Goal: Information Seeking & Learning: Find contact information

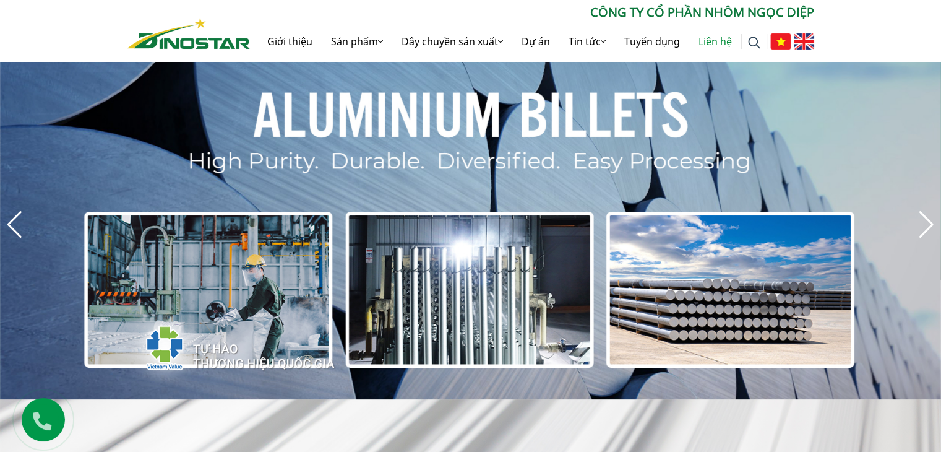
click at [707, 44] on link "Liên hệ" at bounding box center [715, 42] width 52 height 40
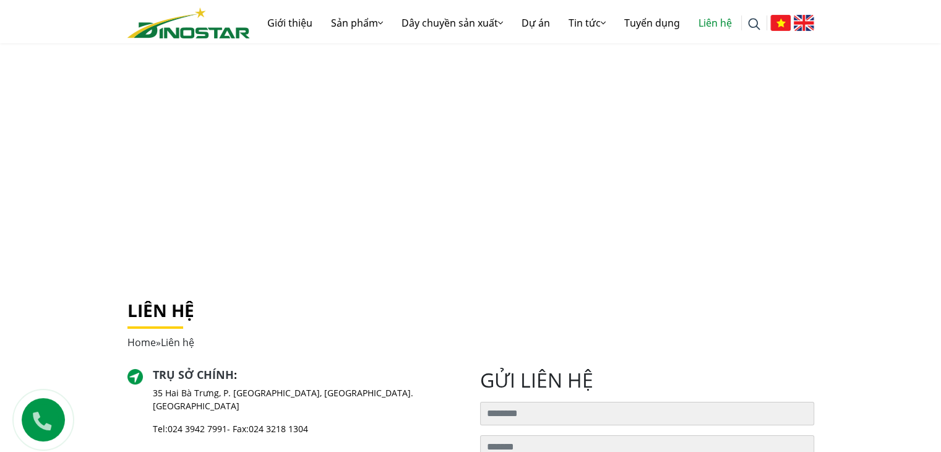
scroll to position [288, 0]
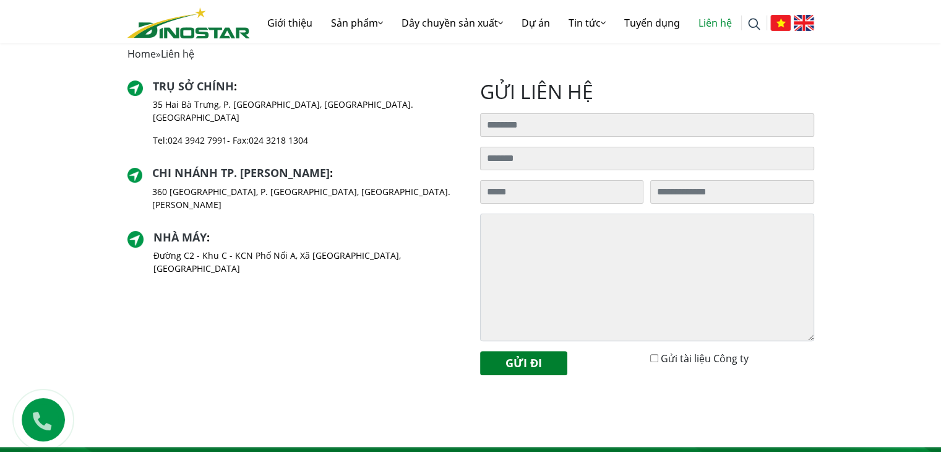
click at [321, 414] on div "Liên hệ Home » Liên hệ Trụ sở chính : 35 Hai Bà Trưng, P. Cửa Nam, Tp. Hà Nội T…" at bounding box center [470, 212] width 941 height 469
click at [425, 277] on div "Trụ sở chính : 35 Hai Bà Trưng, P. Cửa Nam, Tp. Hà Nội Tel: 024 3942 7991 - Fax…" at bounding box center [294, 232] width 353 height 305
click at [217, 253] on div "Trụ sở chính : 35 Hai Bà Trưng, P. Cửa Nam, Tp. Hà Nội Tel: 024 3942 7991 - Fax…" at bounding box center [294, 232] width 353 height 305
click at [262, 331] on div "Trụ sở chính : 35 Hai Bà Trưng, P. Cửa Nam, Tp. Hà Nội Tel: 024 3942 7991 - Fax…" at bounding box center [294, 232] width 353 height 305
click at [291, 295] on div "Trụ sở chính : 35 Hai Bà Trưng, P. Cửa Nam, Tp. Hà Nội Tel: 024 3942 7991 - Fax…" at bounding box center [294, 232] width 353 height 305
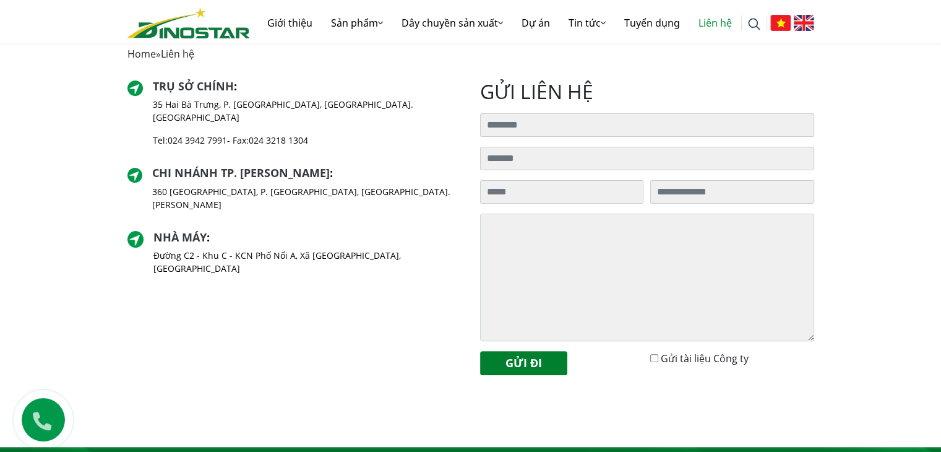
click at [323, 310] on div "Trụ sở chính : 35 Hai Bà Trưng, P. Cửa Nam, Tp. Hà Nội Tel: 024 3942 7991 - Fax…" at bounding box center [294, 232] width 353 height 305
click at [364, 142] on div "Trụ sở chính : 35 Hai Bà Trưng, P. Cửa Nam, Tp. Hà Nội Tel: 024 3942 7991 - Fax…" at bounding box center [294, 118] width 334 height 77
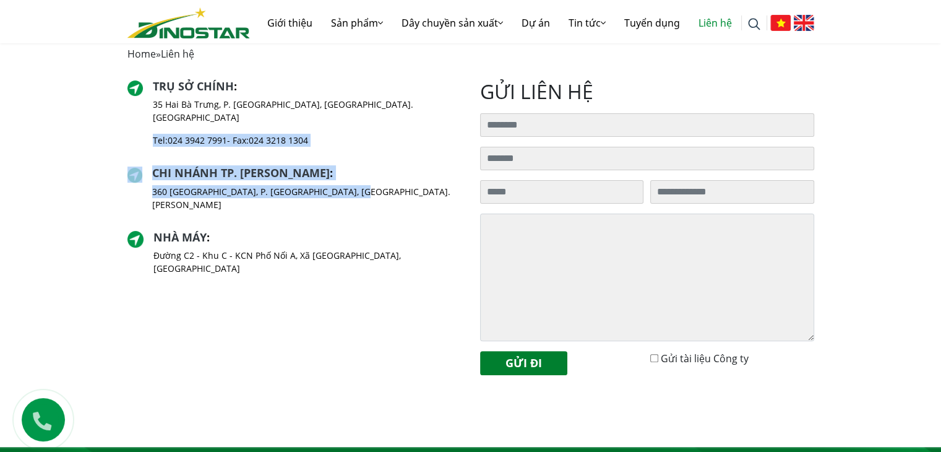
drag, startPoint x: 351, startPoint y: 183, endPoint x: 145, endPoint y: 134, distance: 212.4
click at [145, 134] on div "Trụ sở chính : 35 Hai Bà Trưng, P. Cửa Nam, Tp. Hà Nội Tel: 024 3942 7991 - Fax…" at bounding box center [294, 182] width 334 height 205
click at [377, 124] on div "Trụ sở chính : 35 Hai Bà Trưng, P. Cửa Nam, Tp. Hà Nội Tel: 024 3942 7991 - Fax…" at bounding box center [294, 118] width 334 height 77
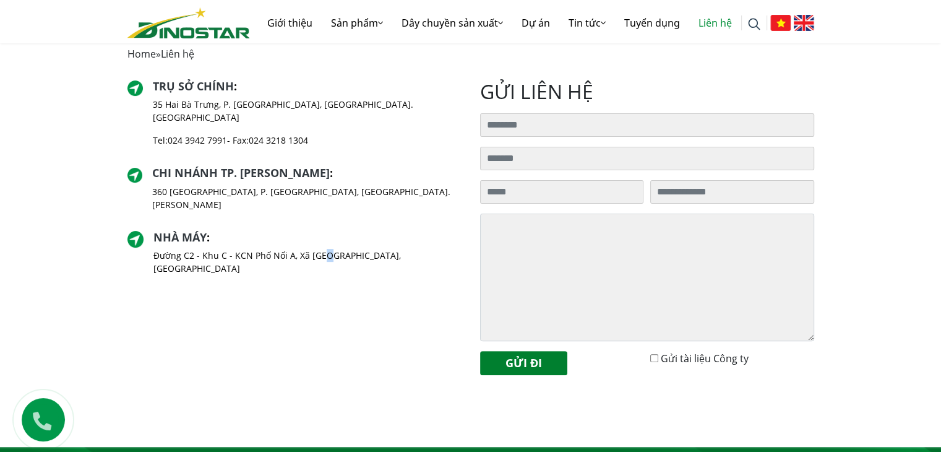
drag, startPoint x: 327, startPoint y: 264, endPoint x: 334, endPoint y: 259, distance: 7.9
click at [327, 265] on div "Trụ sở chính : 35 Hai Bà Trưng, P. Cửa Nam, Tp. Hà Nội Tel: 024 3942 7991 - Fax…" at bounding box center [294, 232] width 353 height 305
click at [243, 374] on div "Trụ sở chính : 35 Hai Bà Trưng, P. Cửa Nam, Tp. Hà Nội Tel: 024 3942 7991 - Fax…" at bounding box center [294, 232] width 353 height 305
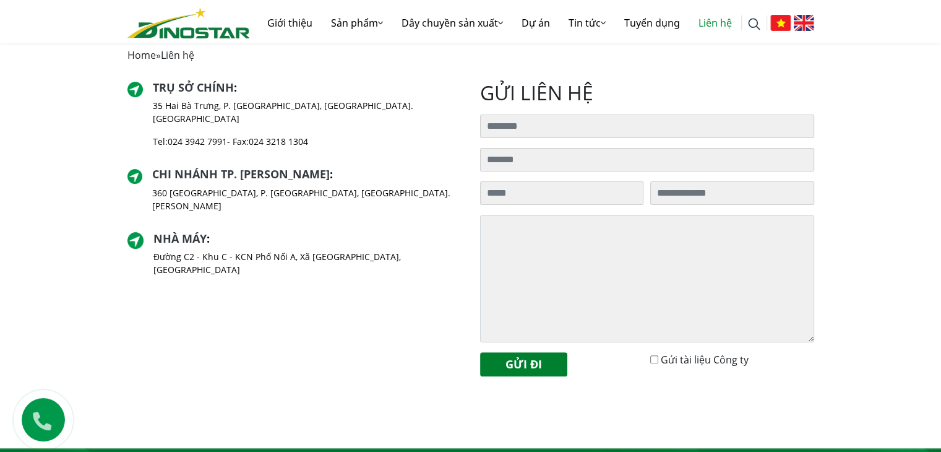
scroll to position [0, 0]
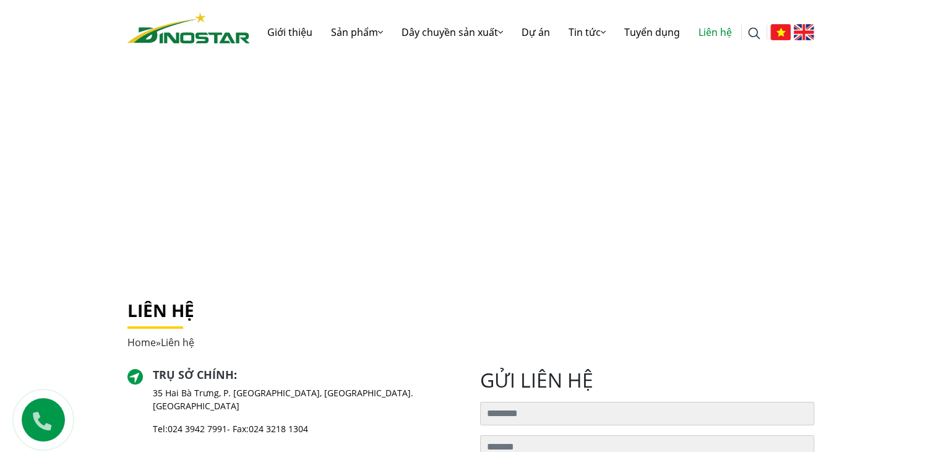
click at [406, 374] on div "Trụ sở chính : 35 Hai Bà Trưng, P. Cửa Nam, Tp. Hà Nội Tel: 024 3942 7991 - Fax…" at bounding box center [294, 406] width 334 height 77
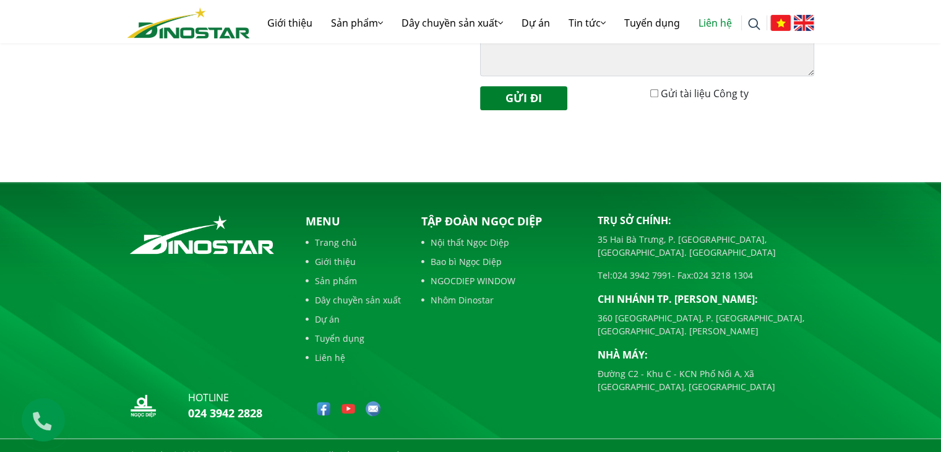
scroll to position [571, 0]
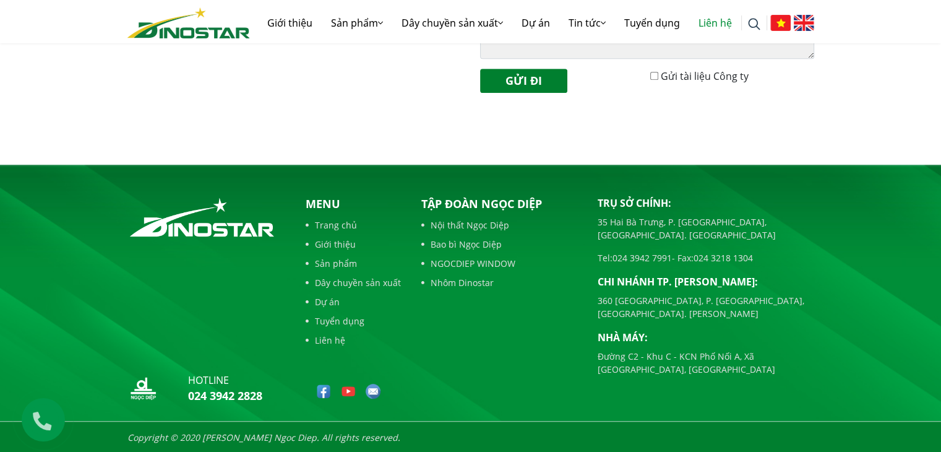
click at [332, 300] on link "Dự án" at bounding box center [353, 301] width 95 height 13
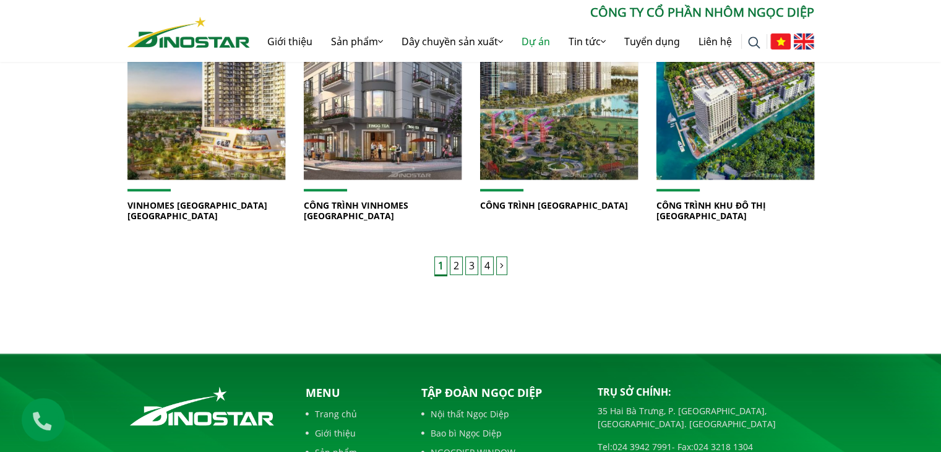
scroll to position [1011, 0]
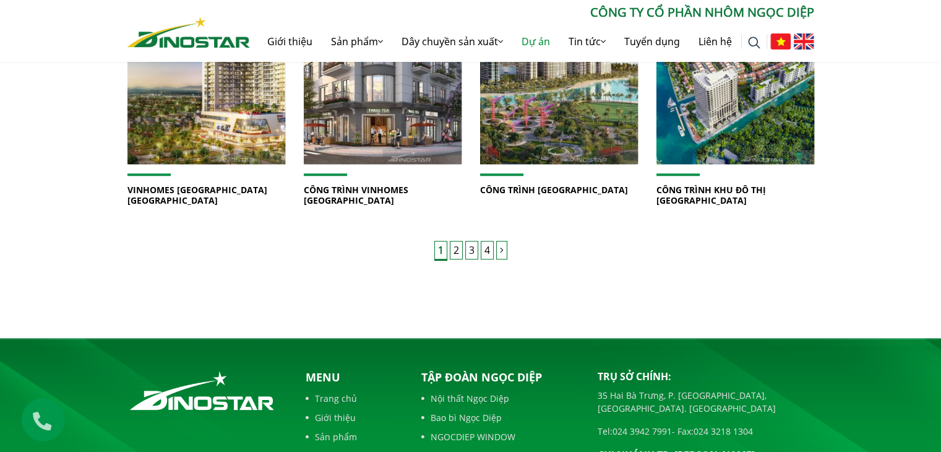
click at [453, 241] on link "2" at bounding box center [456, 250] width 13 height 19
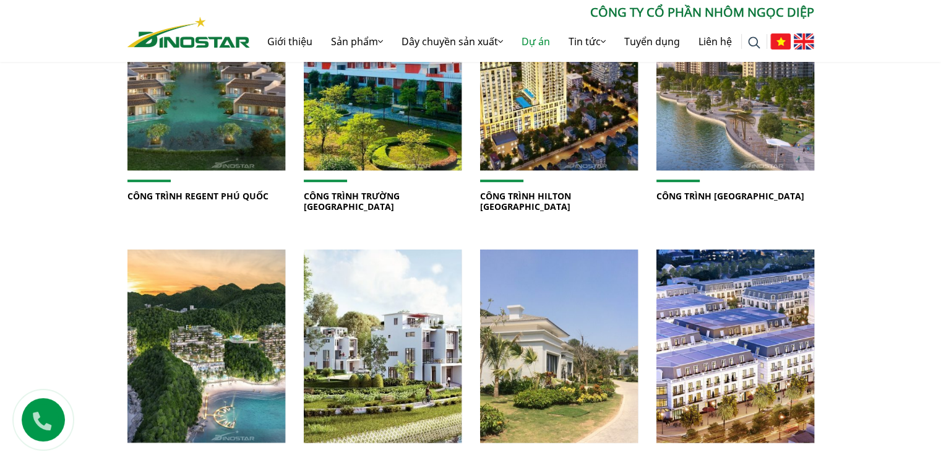
scroll to position [866, 0]
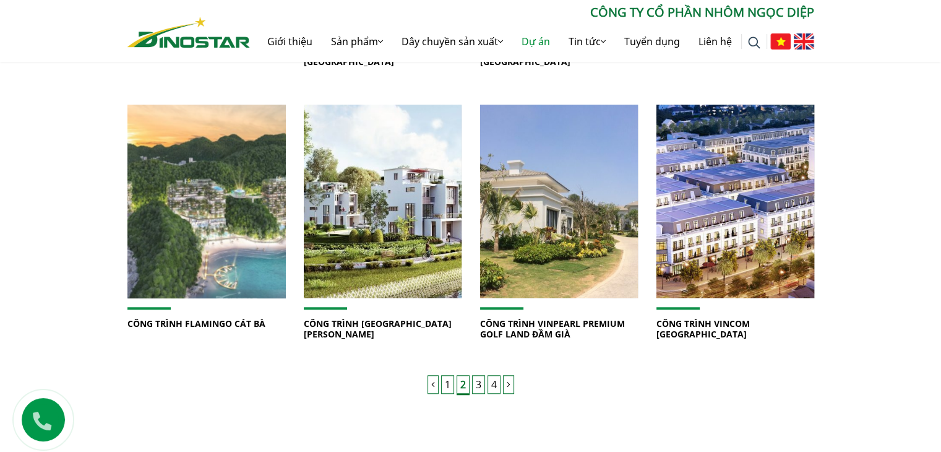
click at [196, 235] on img at bounding box center [206, 201] width 169 height 207
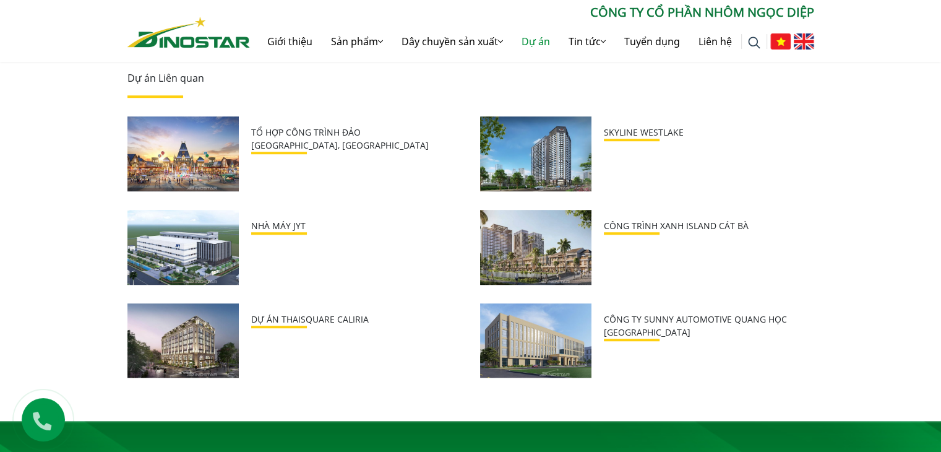
scroll to position [866, 0]
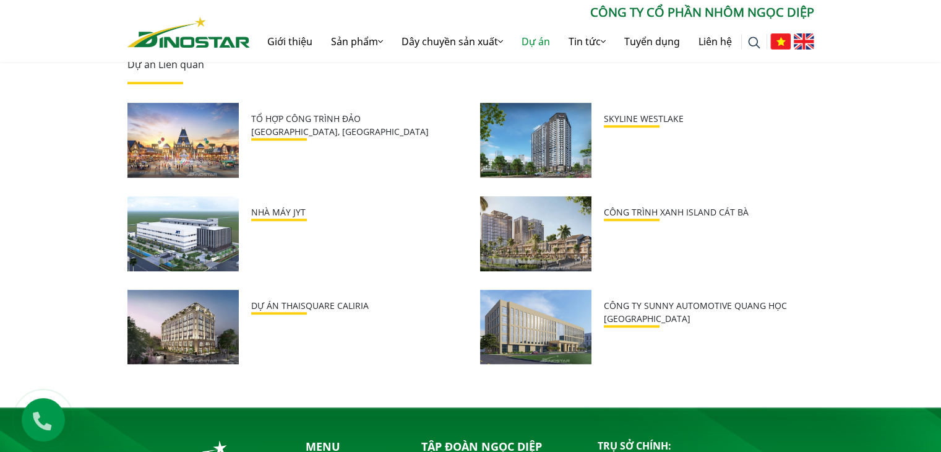
click at [180, 157] on img at bounding box center [182, 140] width 111 height 75
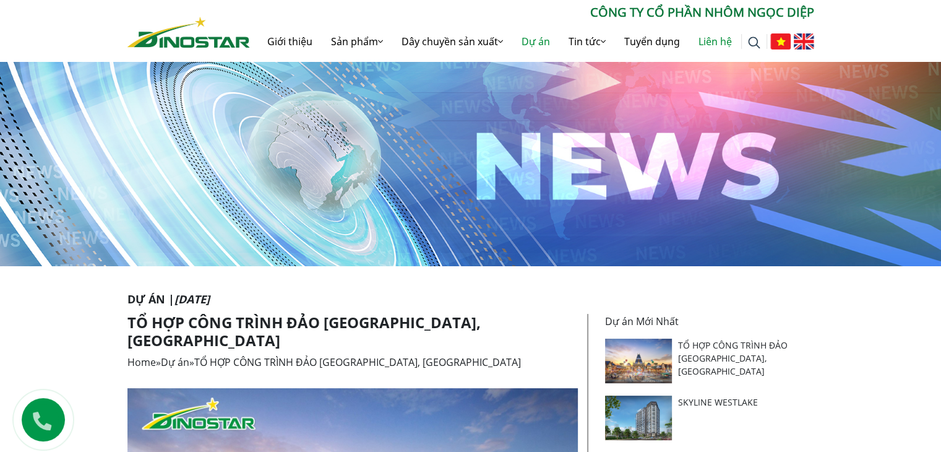
click at [715, 37] on link "Liên hệ" at bounding box center [715, 42] width 52 height 40
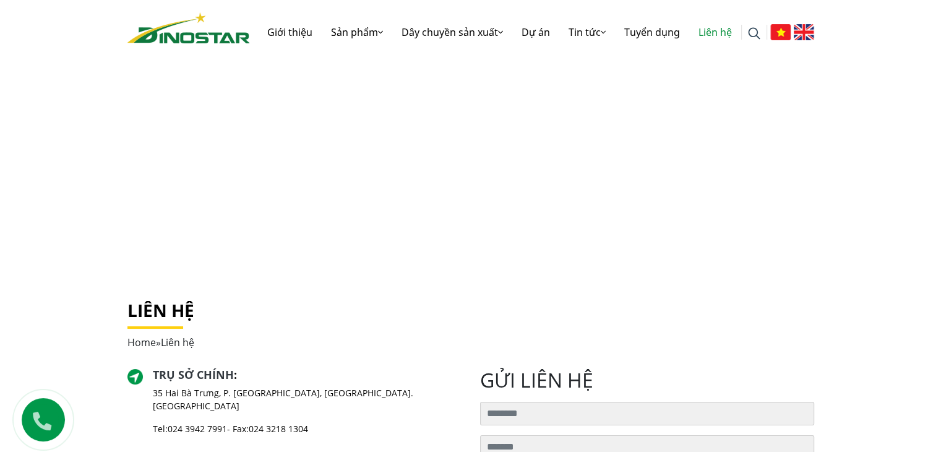
click at [374, 367] on div "Liên hệ Home » Liên hệ" at bounding box center [470, 334] width 705 height 68
click at [418, 343] on div "Home » Liên hệ" at bounding box center [470, 342] width 687 height 15
click at [645, 28] on link "Tuyển dụng" at bounding box center [652, 32] width 74 height 40
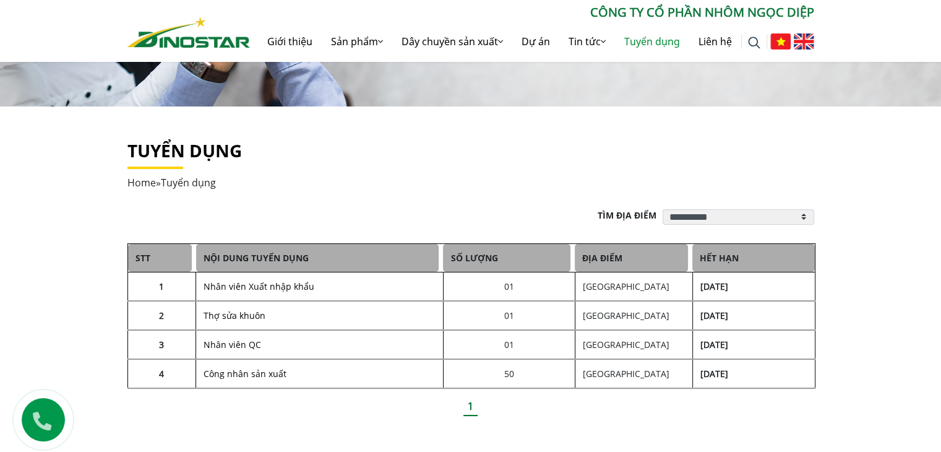
scroll to position [144, 0]
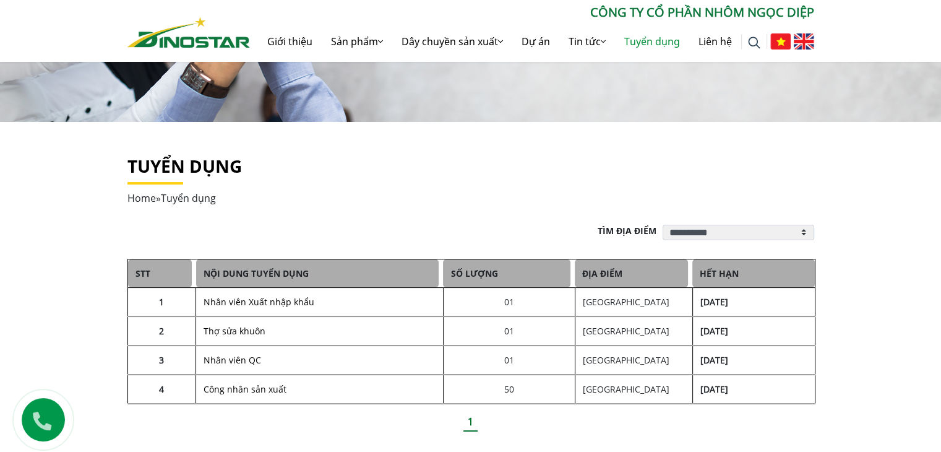
click at [270, 300] on link "Nhân viên Xuất nhập khẩu" at bounding box center [259, 302] width 111 height 12
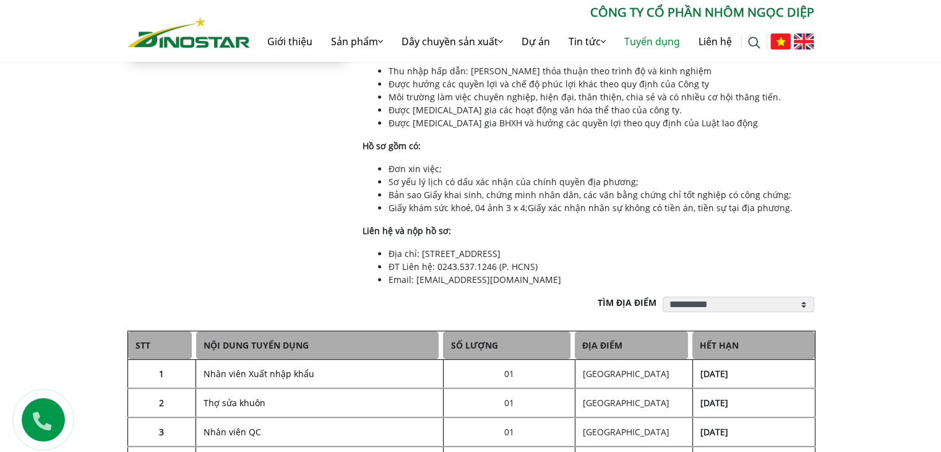
scroll to position [577, 0]
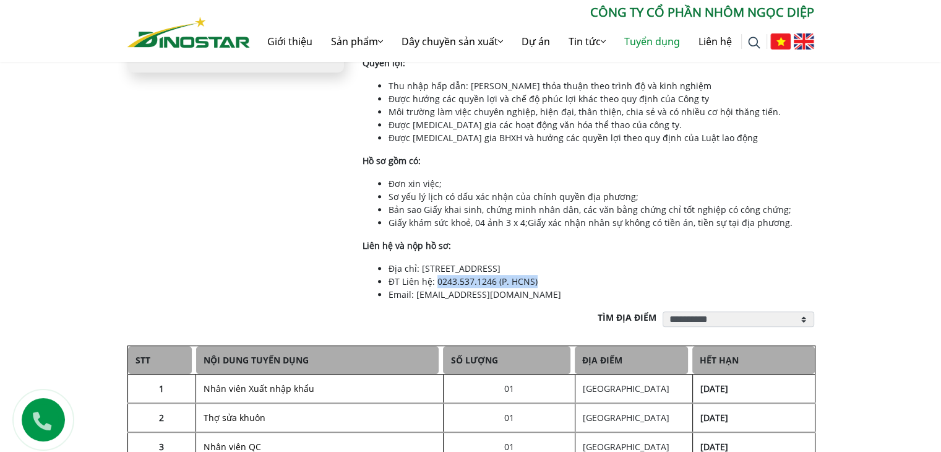
copy li "0243.537.1246 (P. HCNS)"
drag, startPoint x: 436, startPoint y: 280, endPoint x: 540, endPoint y: 282, distance: 104.0
click at [540, 282] on li "ĐT Liên hệ: 0243.537.1246 (P. HCNS)" at bounding box center [602, 281] width 426 height 13
click at [304, 226] on div "Ngày đăng tuyển: 07/02/2025 Ngày hết hạn: 30/04/2025 Số lượng: 01 Phòng ban/ đơ…" at bounding box center [235, 15] width 235 height 591
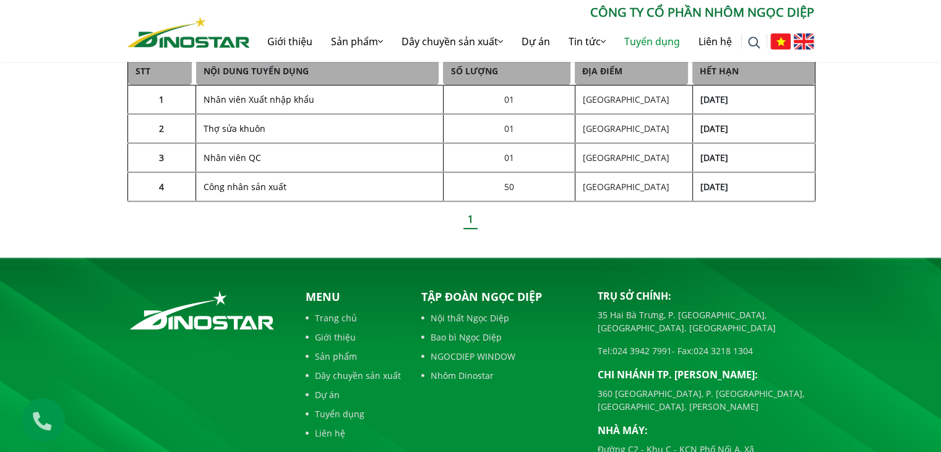
click at [247, 157] on link "Nhân viên QC" at bounding box center [233, 158] width 58 height 12
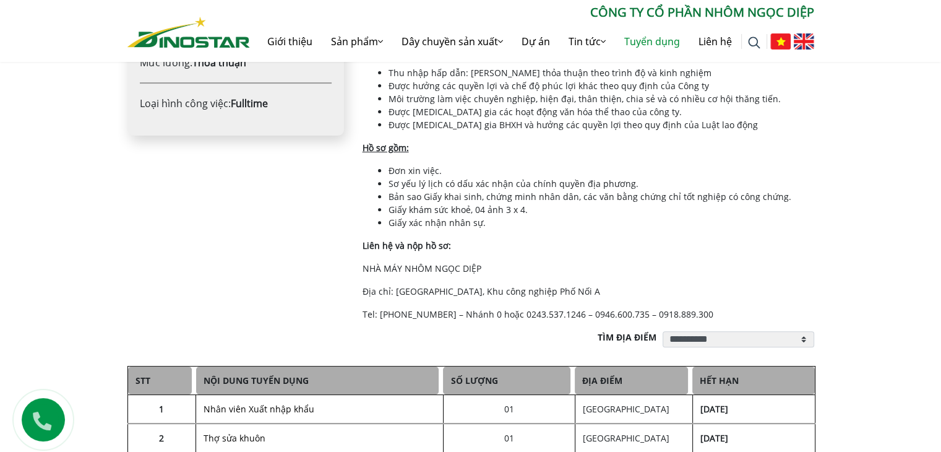
scroll to position [433, 0]
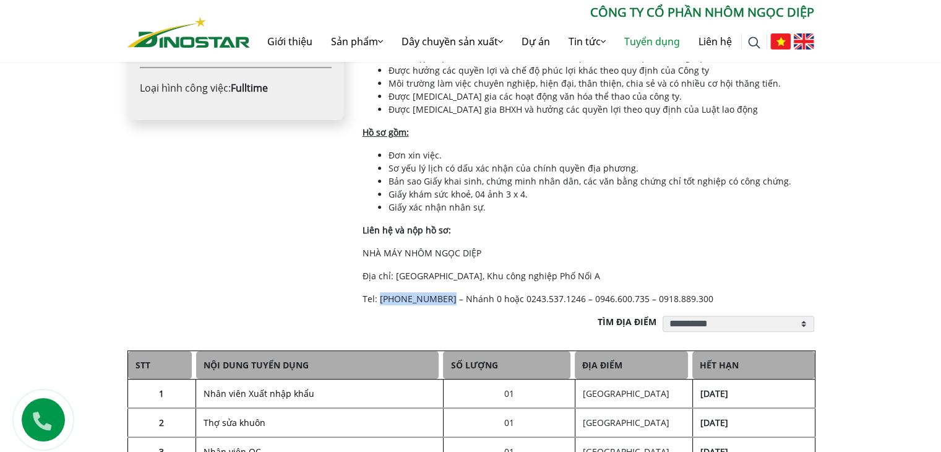
drag, startPoint x: 379, startPoint y: 300, endPoint x: 441, endPoint y: 295, distance: 62.0
click at [441, 295] on p "Tel: [PHONE_NUMBER] – Nhánh 0 hoặc 0243.537.1246 – 0946.600.735 – 0918.889.300" at bounding box center [589, 298] width 452 height 13
copy p "0221.378.8822"
click at [502, 295] on p "Tel: [PHONE_NUMBER] – Nhánh 0 hoặc 0243.537.1246 – 0946.600.735 – 0918.889.300" at bounding box center [589, 298] width 452 height 13
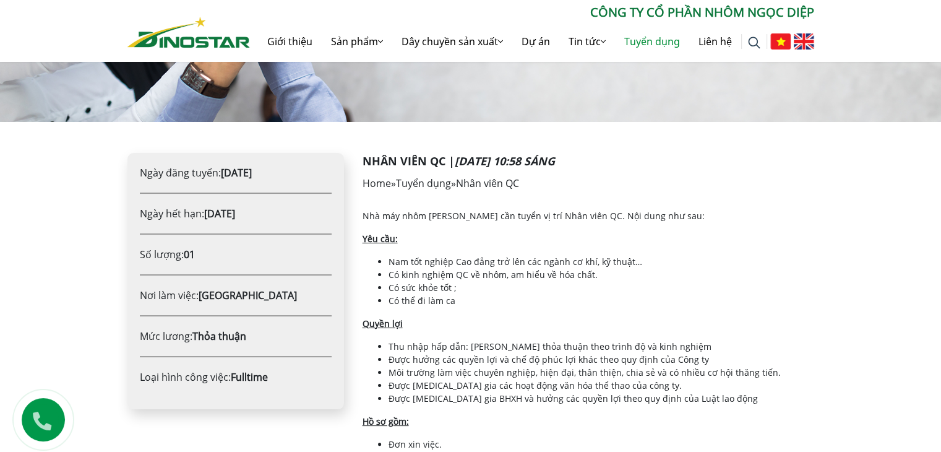
scroll to position [577, 0]
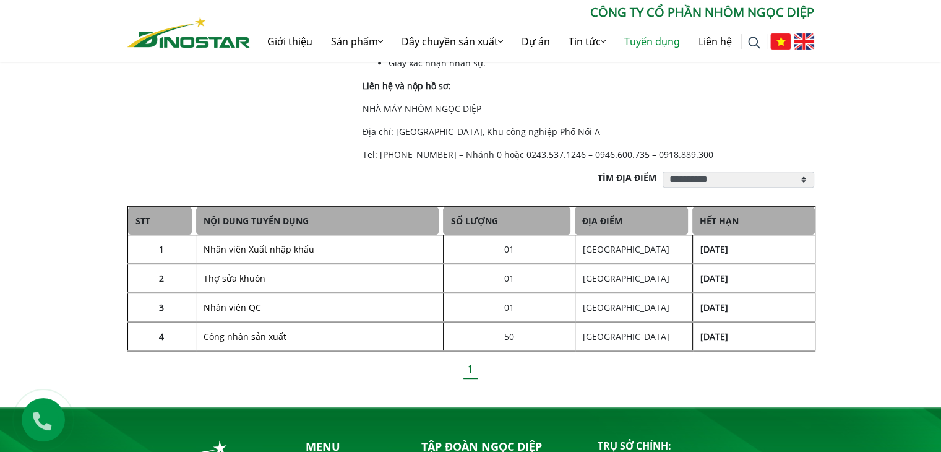
drag, startPoint x: 528, startPoint y: 169, endPoint x: 511, endPoint y: 155, distance: 22.9
drag, startPoint x: 574, startPoint y: 154, endPoint x: 627, endPoint y: 152, distance: 53.3
click at [627, 152] on p "Tel: [PHONE_NUMBER] – Nhánh 0 hoặc 0243.537.1246 – 0946.600.735 – 0918.889.300" at bounding box center [589, 154] width 452 height 13
copy p "0946.600.735"
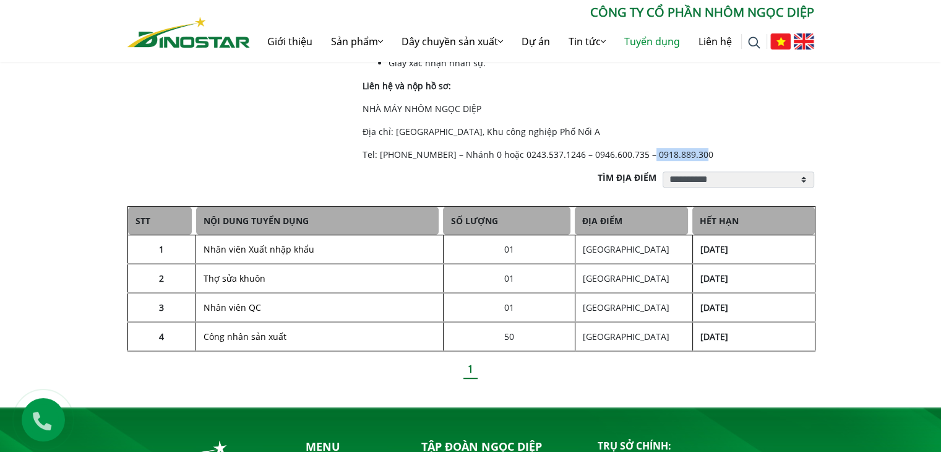
drag, startPoint x: 705, startPoint y: 149, endPoint x: 636, endPoint y: 155, distance: 68.9
click at [636, 155] on p "Tel: [PHONE_NUMBER] – Nhánh 0 hoặc 0243.537.1246 – 0946.600.735 – 0918.889.300" at bounding box center [589, 154] width 452 height 13
copy p "0918.889.300"
drag, startPoint x: 574, startPoint y: 153, endPoint x: 627, endPoint y: 153, distance: 53.2
click at [627, 153] on p "Tel: [PHONE_NUMBER] – Nhánh 0 hoặc 0243.537.1246 – 0946.600.735 – 0918.889.300" at bounding box center [589, 154] width 452 height 13
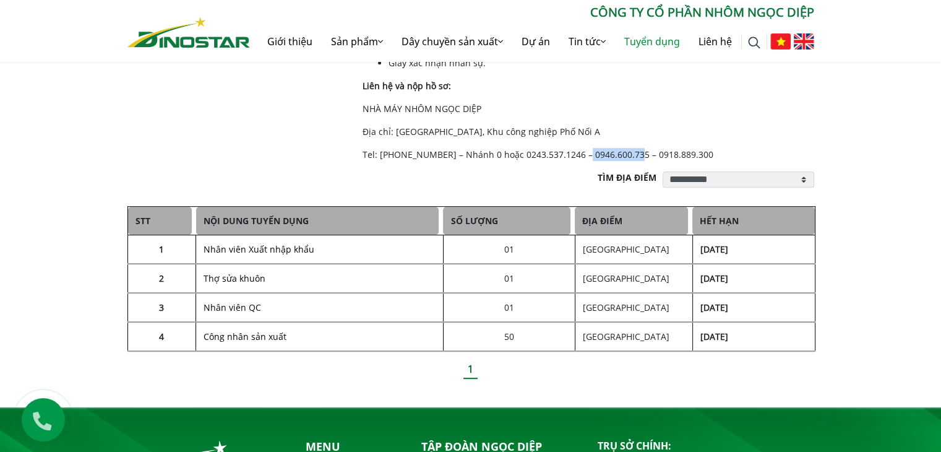
copy p "0946.600.735"
drag, startPoint x: 699, startPoint y: 153, endPoint x: 635, endPoint y: 153, distance: 63.7
click at [635, 153] on p "Tel: [PHONE_NUMBER] – Nhánh 0 hoặc 0243.537.1246 – 0946.600.735 – 0918.889.300" at bounding box center [589, 154] width 452 height 13
copy p "0918.889.300"
